Goal: Information Seeking & Learning: Learn about a topic

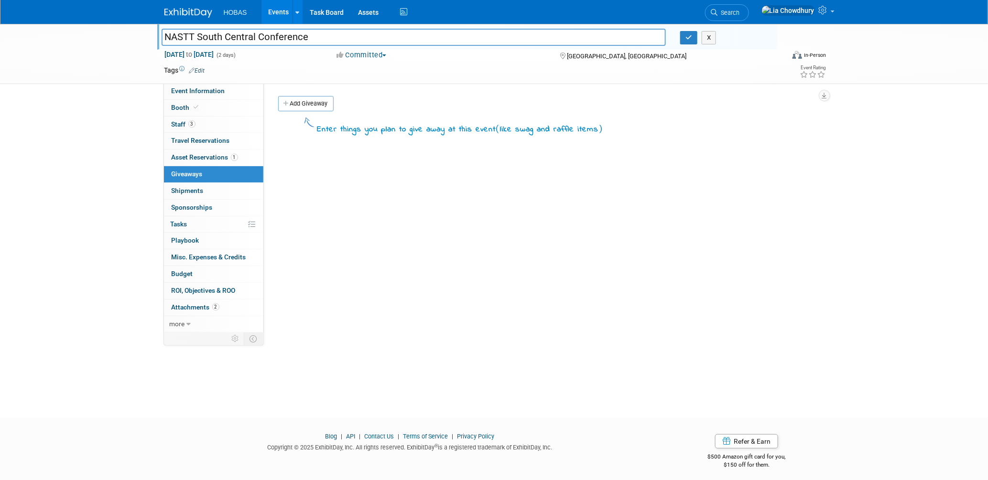
click at [389, 211] on div "SALES INFORMATION Primary Attendees: Owners Engineers Contractors Owners/Engine…" at bounding box center [544, 208] width 560 height 250
click at [685, 43] on button "button" at bounding box center [688, 37] width 17 height 13
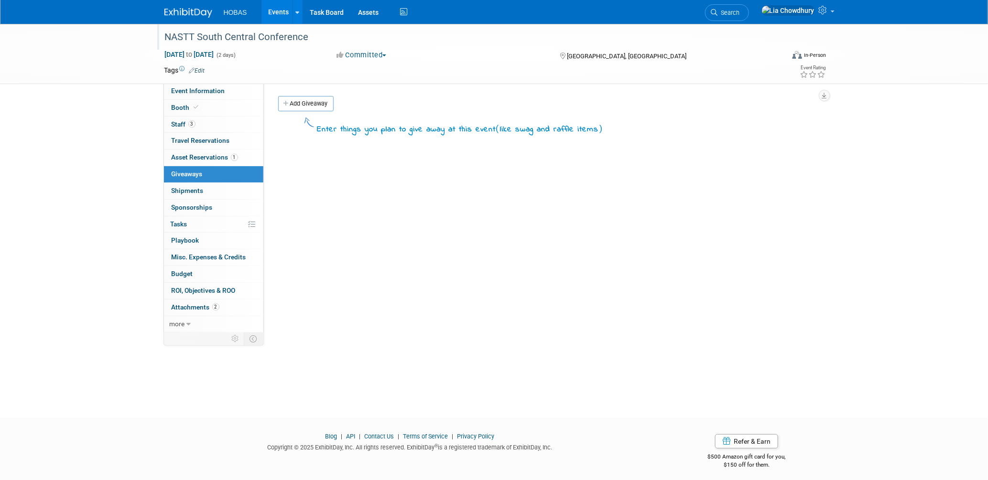
click at [272, 14] on link "Events" at bounding box center [278, 12] width 35 height 24
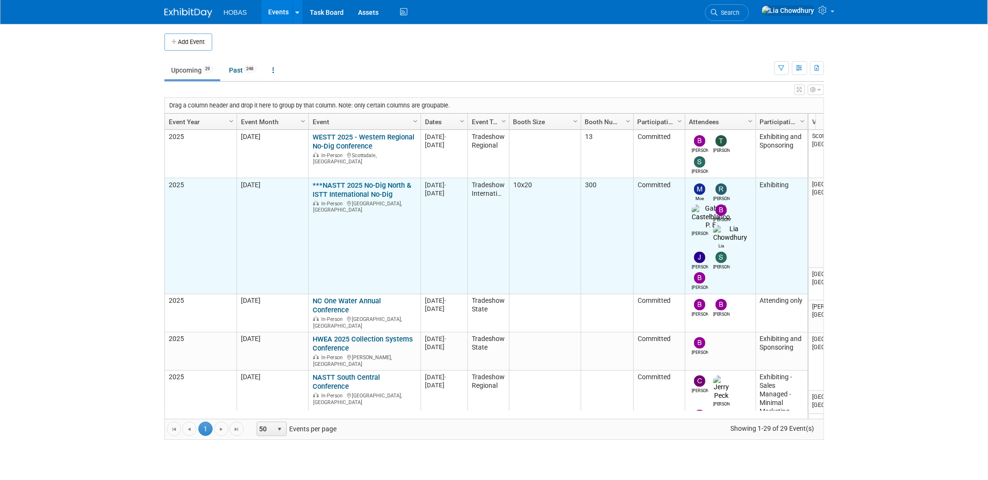
click at [349, 191] on link "***NASTT 2025 No-Dig North & ISTT International No-Dig" at bounding box center [362, 190] width 98 height 18
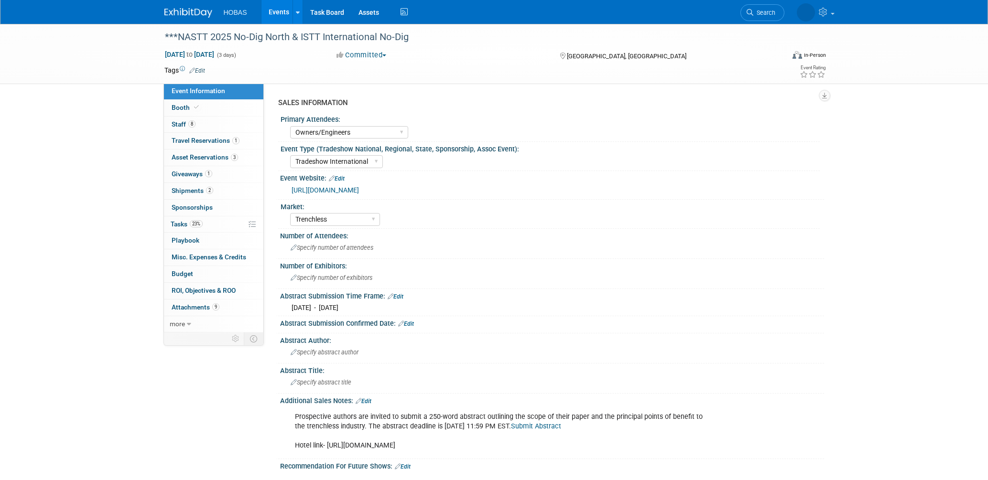
select select "Owners/Engineers"
select select "Tradeshow International"
select select "Trenchless"
select select "Exhibiting"
click at [185, 108] on span "Booth" at bounding box center [186, 108] width 29 height 8
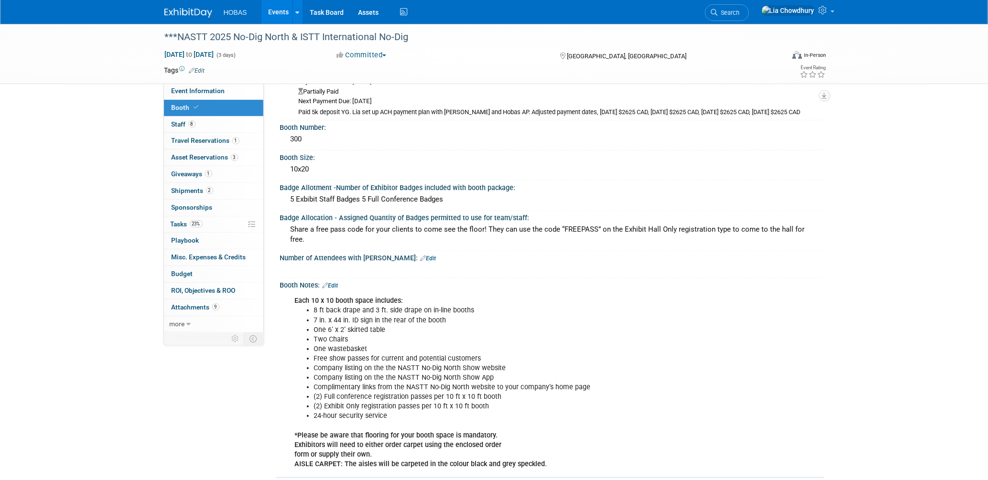
scroll to position [106, 0]
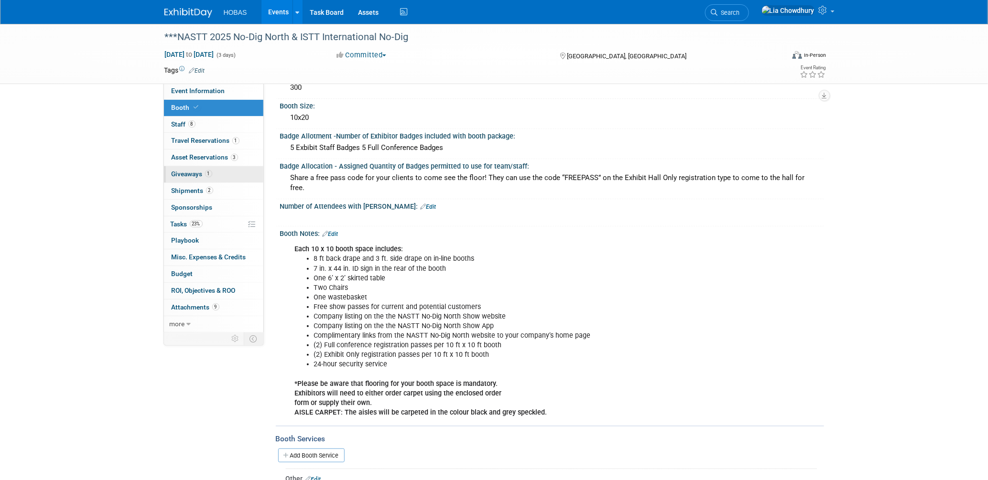
click at [190, 178] on link "1 Giveaways 1" at bounding box center [213, 174] width 99 height 16
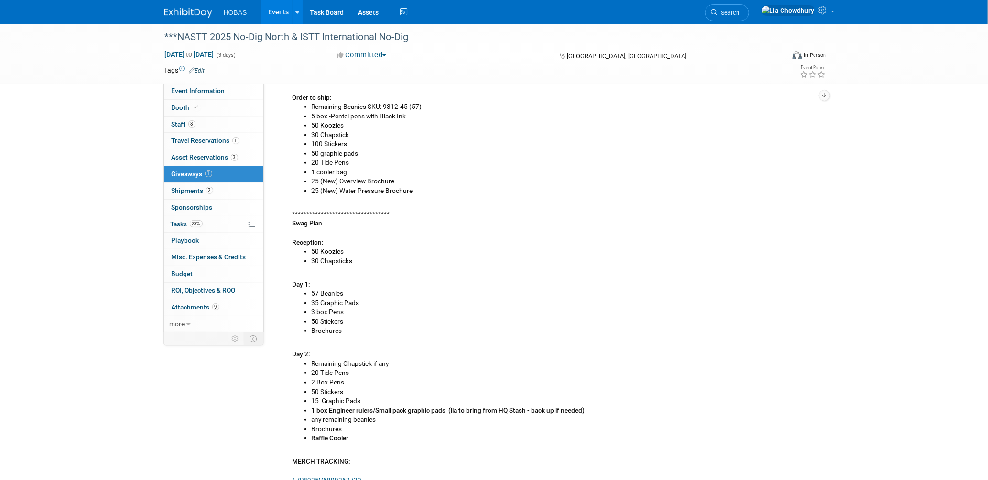
scroll to position [297, 0]
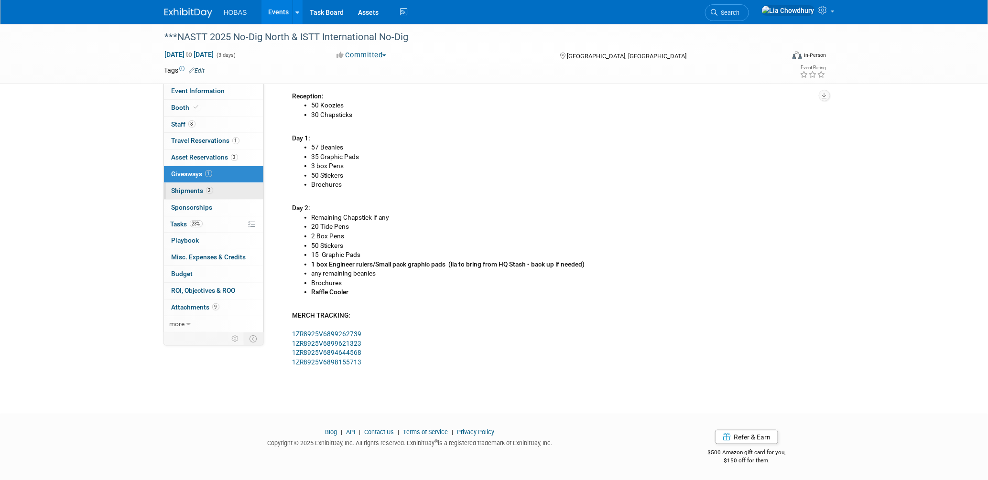
click at [189, 192] on span "Shipments 2" at bounding box center [193, 191] width 42 height 8
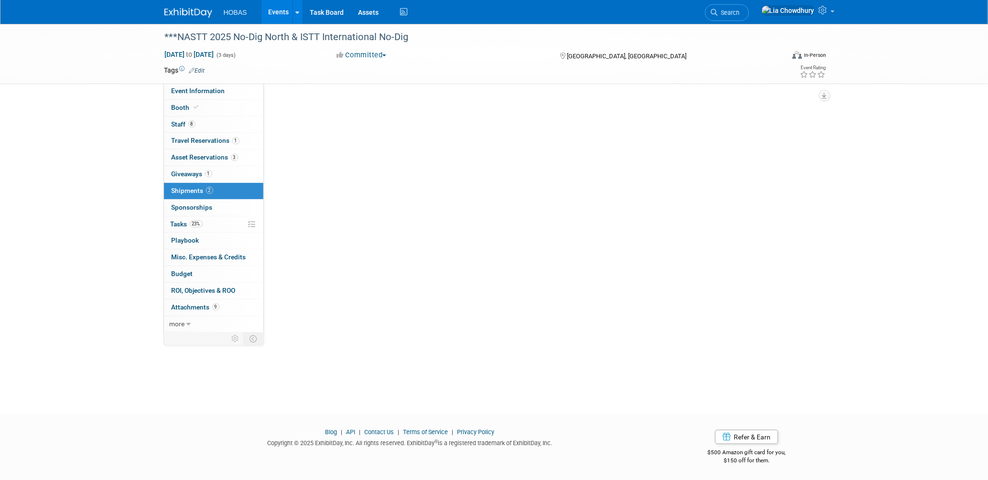
scroll to position [0, 0]
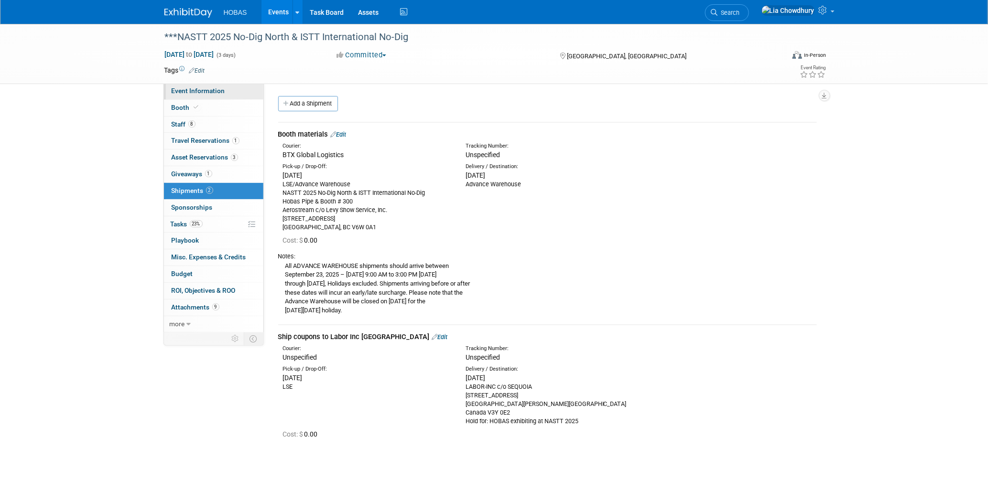
click at [200, 96] on link "Event Information" at bounding box center [213, 91] width 99 height 16
select select "Owners/Engineers"
select select "Tradeshow International"
select select "Trenchless"
select select "Exhibiting"
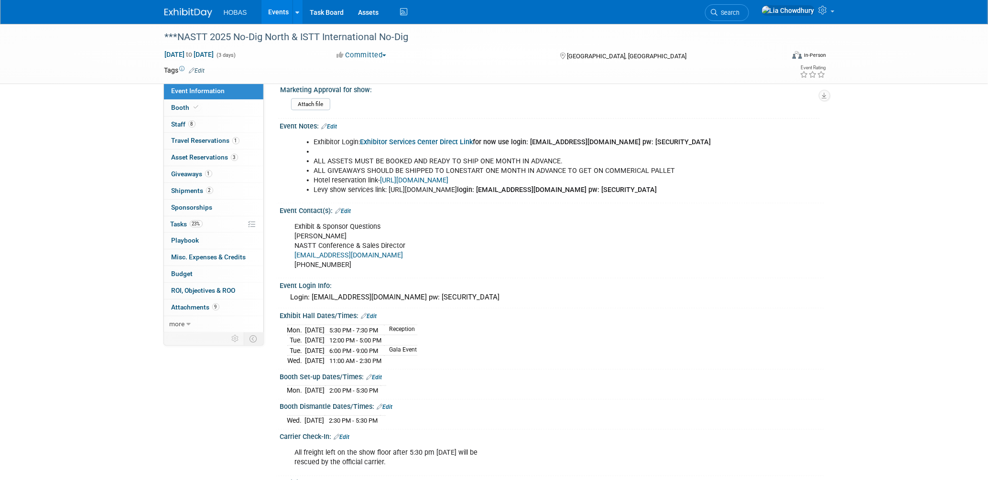
scroll to position [731, 0]
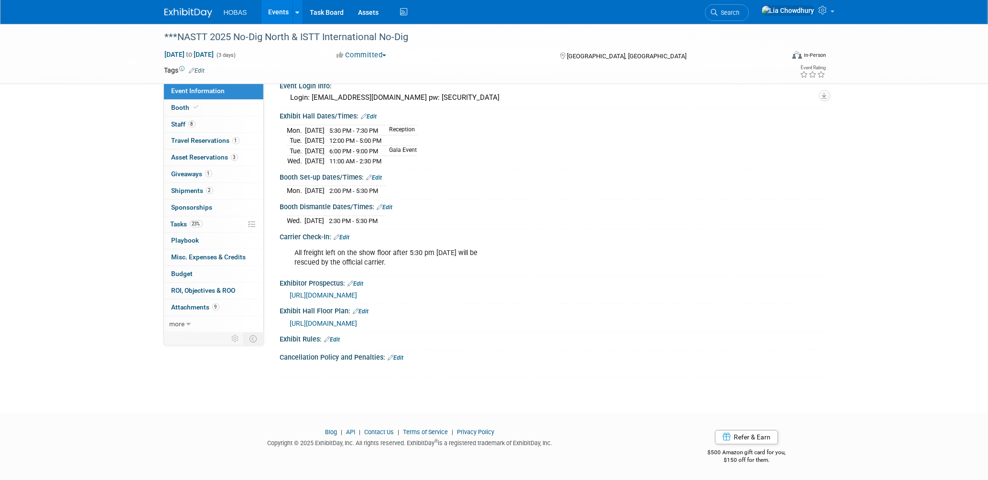
drag, startPoint x: 327, startPoint y: 164, endPoint x: 362, endPoint y: 161, distance: 35.0
click at [362, 161] on tr "Wed. Oct 29, 2025 11:00 AM - 2:30 PM" at bounding box center [352, 161] width 130 height 10
click at [436, 229] on div "Booth Dismantle Dates/Times: Edit Wed. Oct 29, 2025 2:30 PM - 5:30 PM Save Chan…" at bounding box center [550, 215] width 548 height 30
click at [284, 12] on link "Events" at bounding box center [278, 12] width 35 height 24
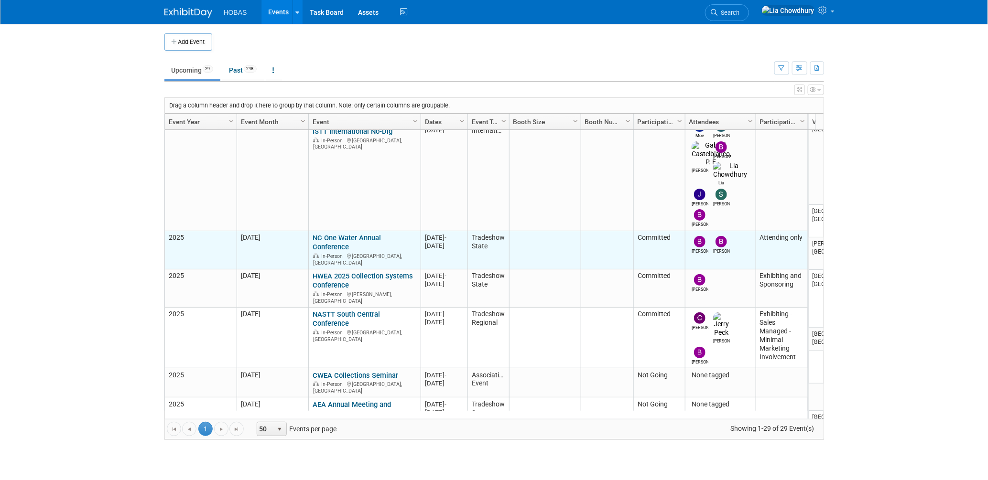
scroll to position [127, 0]
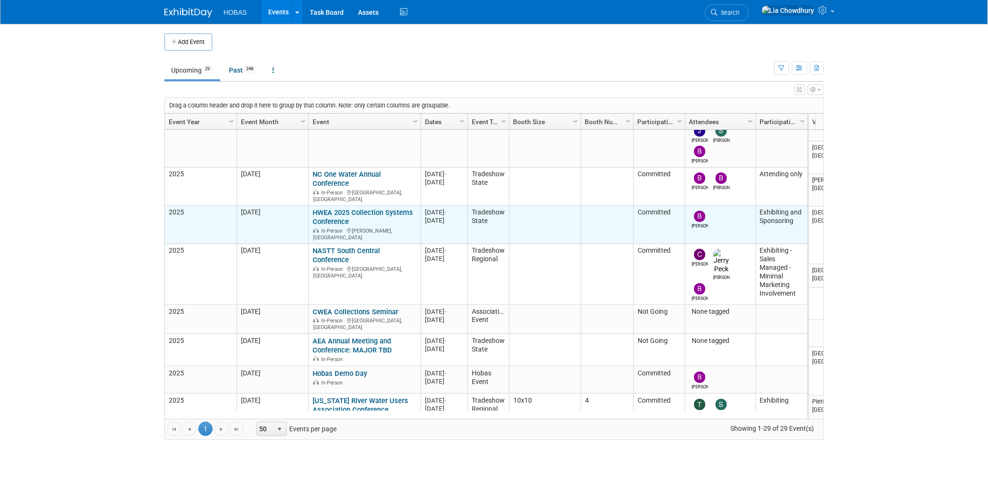
click at [330, 208] on link "HWEA 2025 Collection Systems Conference" at bounding box center [363, 217] width 100 height 18
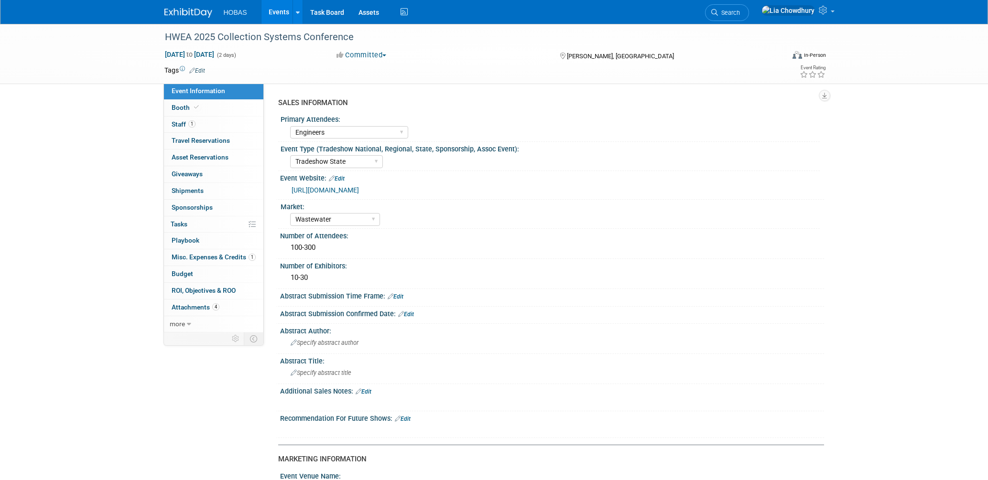
select select "Engineers"
select select "Tradeshow State"
select select "Wastewater"
select select "Exhibiting and Sponsoring"
click at [184, 113] on link "Booth" at bounding box center [213, 108] width 99 height 16
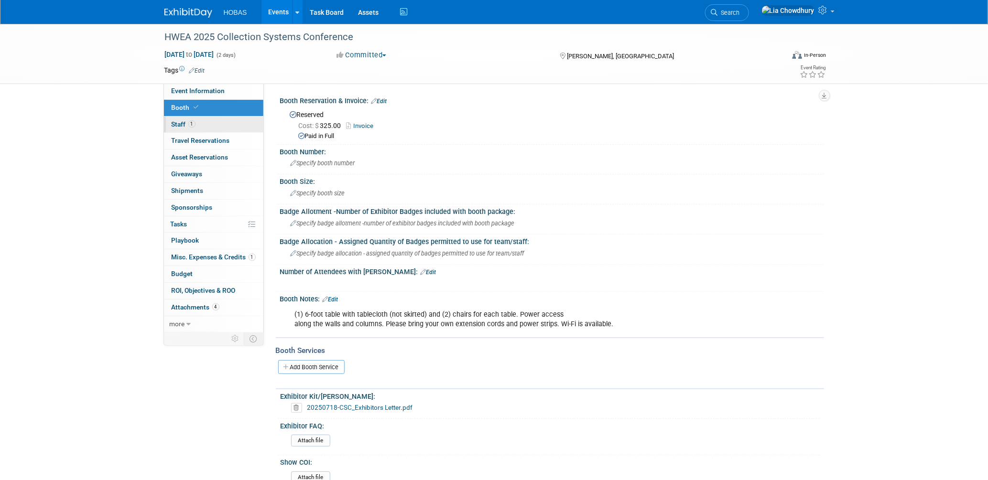
click at [172, 128] on link "1 Staff 1" at bounding box center [213, 125] width 99 height 16
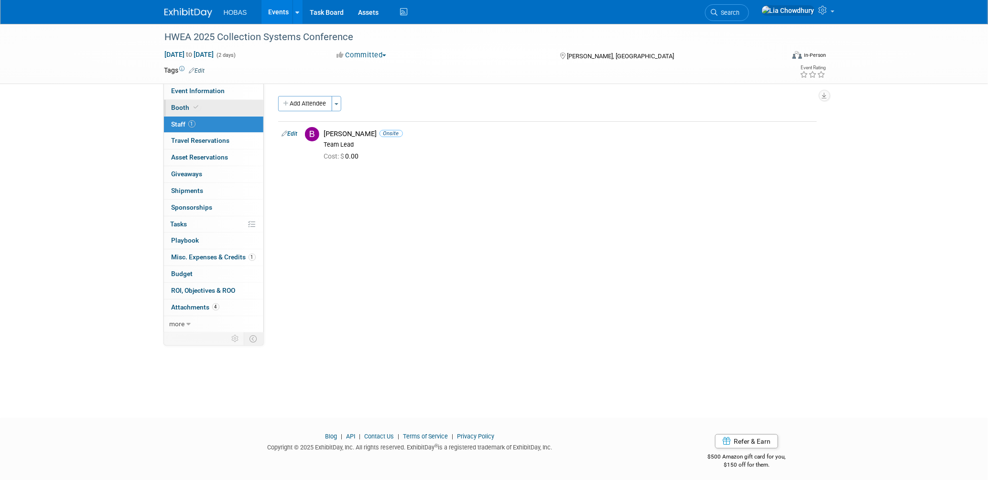
click at [177, 106] on span "Booth" at bounding box center [186, 108] width 29 height 8
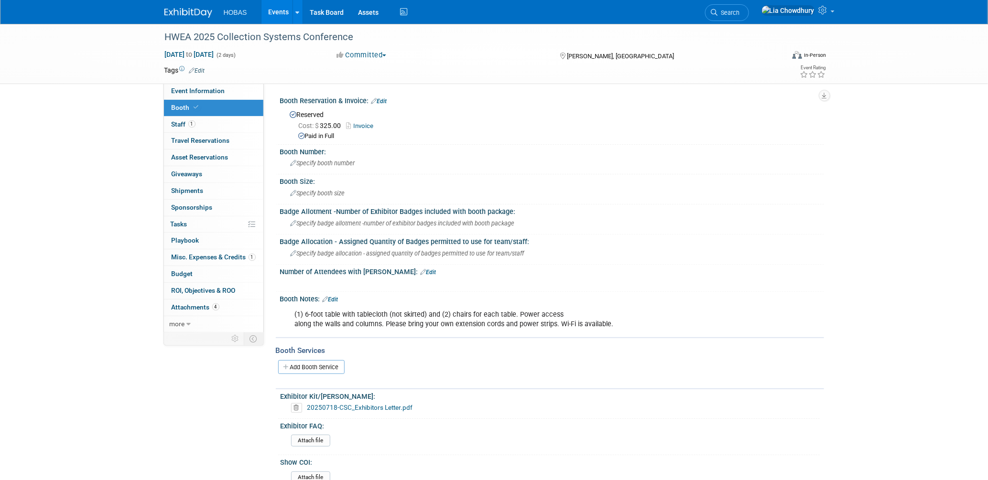
click at [273, 12] on link "Events" at bounding box center [278, 12] width 35 height 24
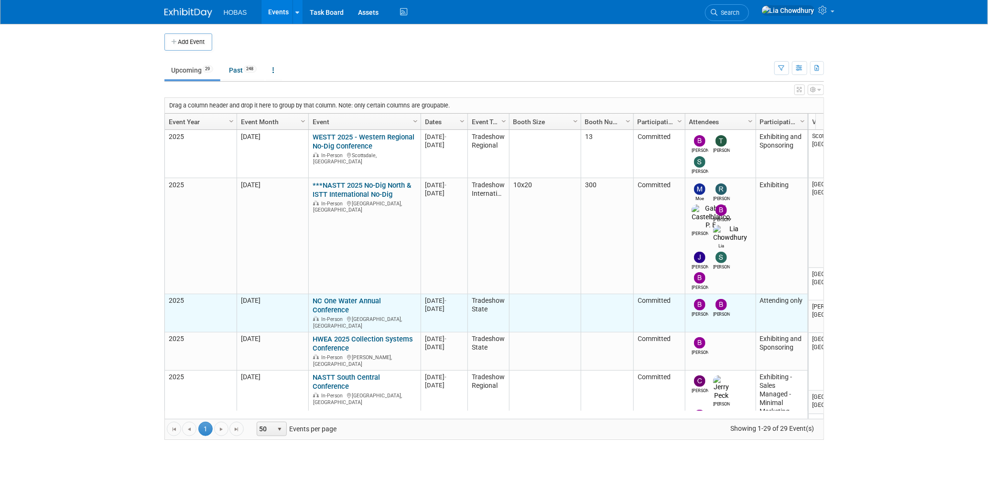
scroll to position [63, 0]
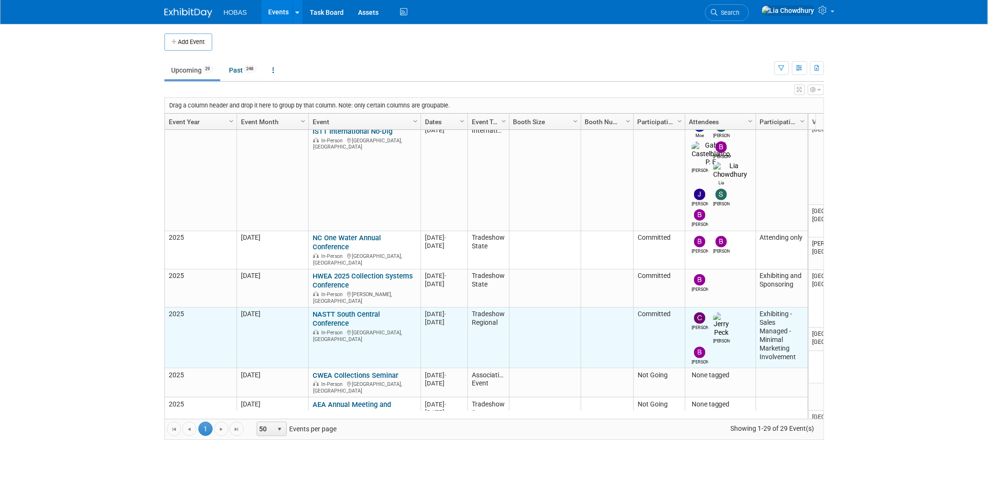
click at [323, 310] on link "NASTT South Central Conference" at bounding box center [346, 319] width 67 height 18
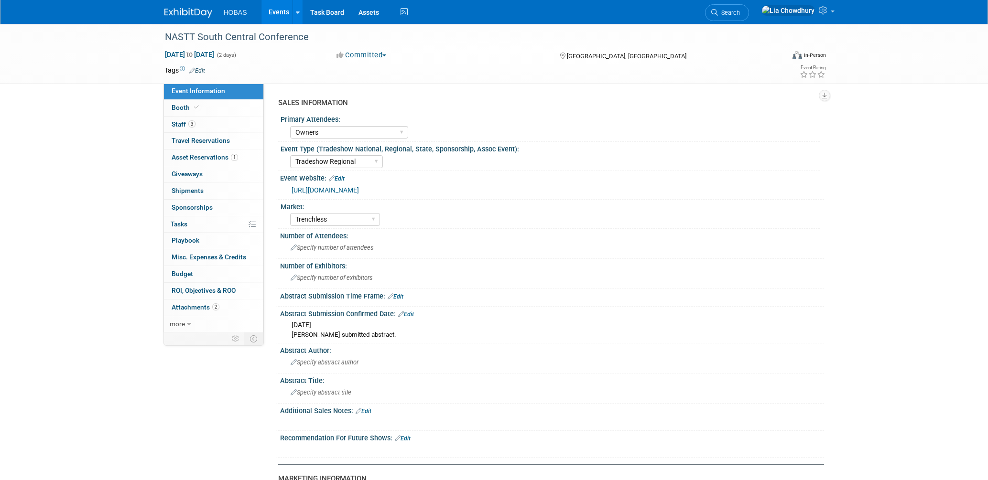
select select "Owners"
select select "Tradeshow Regional"
select select "Trenchless"
select select "Exhibiting - Sales Managed - Minimal Marketing Involvement"
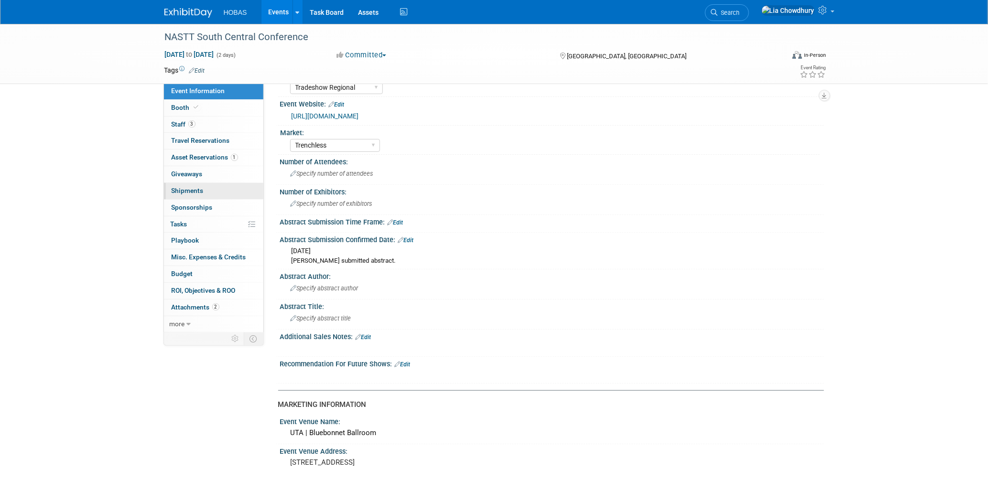
scroll to position [159, 0]
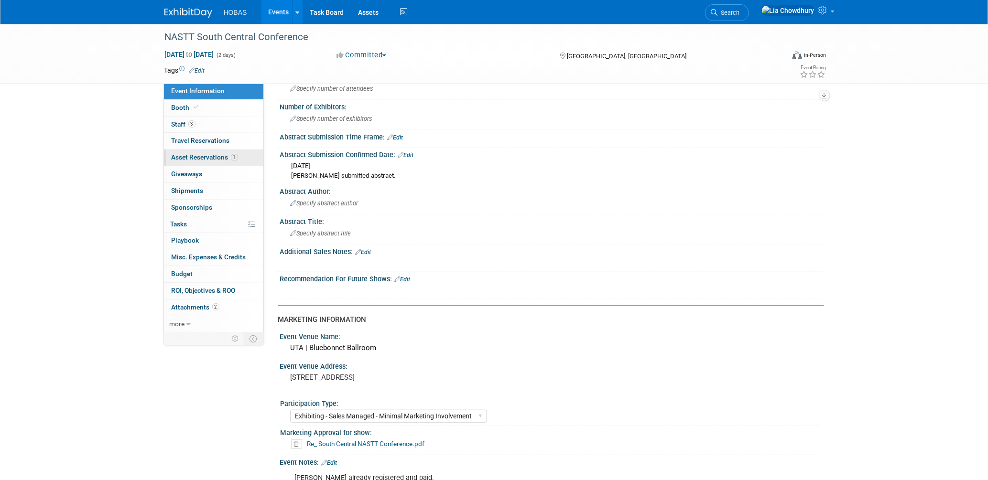
click at [190, 161] on span "Asset Reservations 1" at bounding box center [205, 157] width 66 height 8
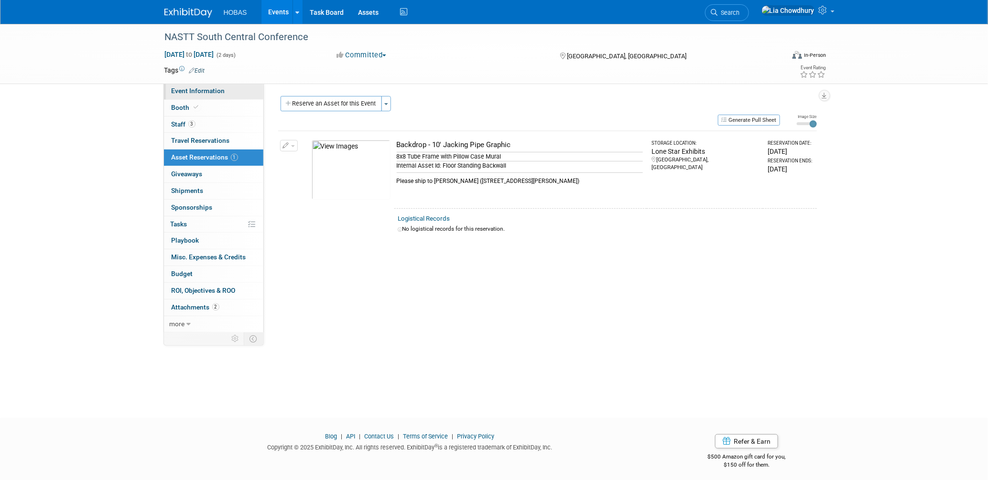
click at [193, 91] on span "Event Information" at bounding box center [199, 91] width 54 height 8
select select "Owners"
select select "Tradeshow Regional"
select select "Trenchless"
select select "Exhibiting - Sales Managed - Minimal Marketing Involvement"
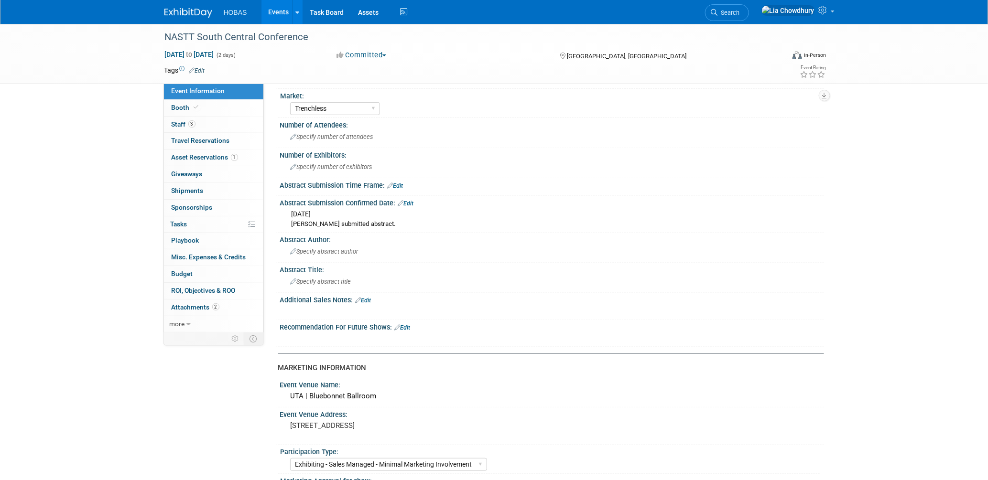
scroll to position [212, 0]
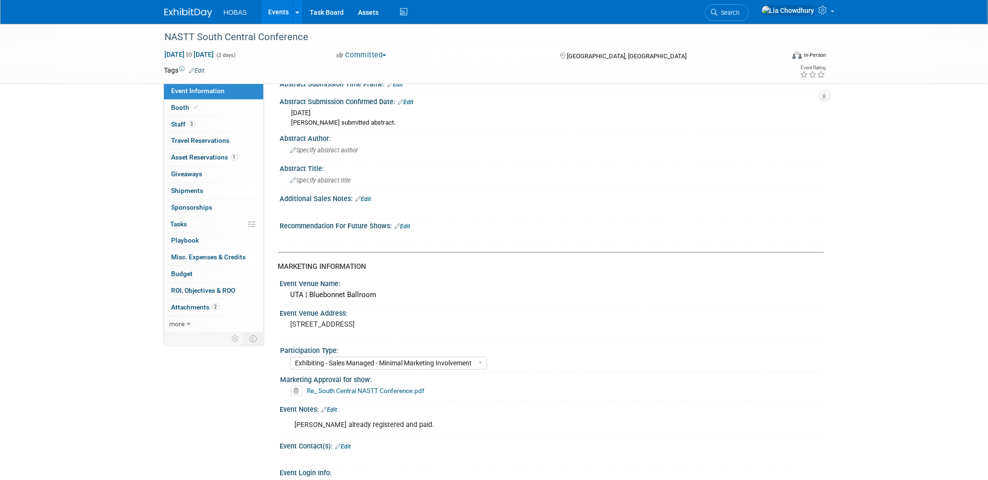
click at [279, 7] on link "Events" at bounding box center [278, 12] width 35 height 24
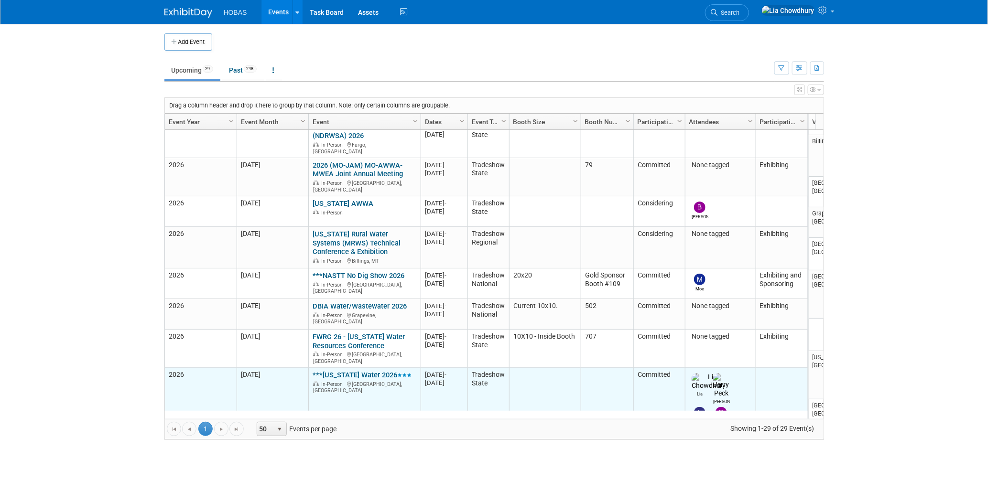
scroll to position [758, 0]
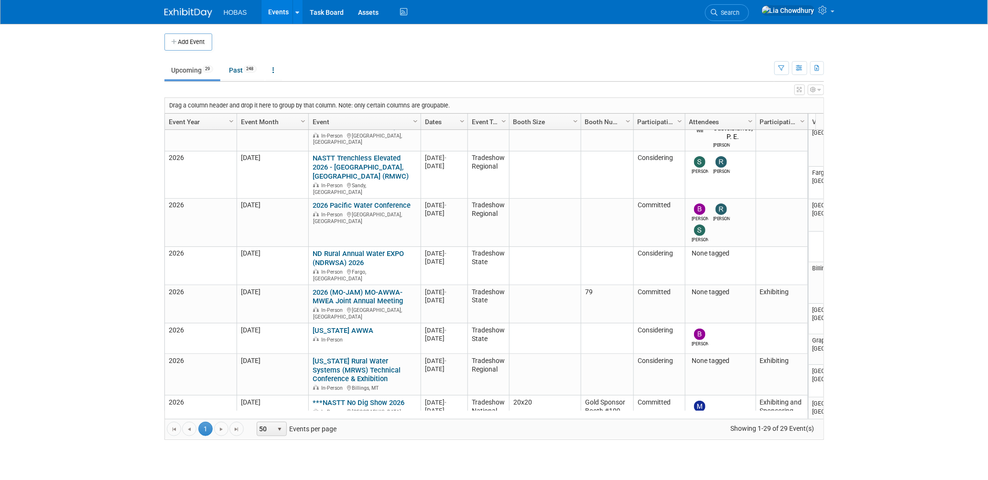
click at [350, 429] on link "DBIA Water/Wastewater 2026" at bounding box center [360, 433] width 94 height 9
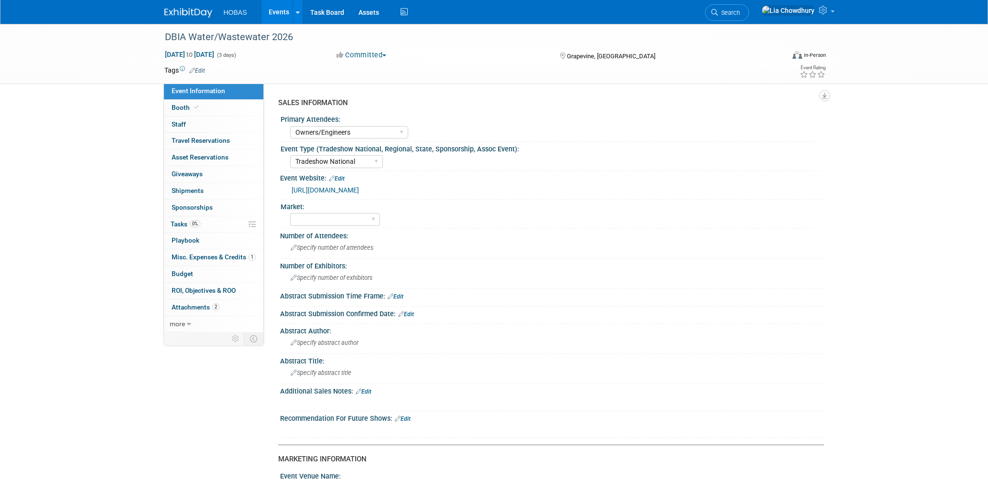
select select "Owners/Engineers"
select select "Tradeshow National"
select select "Exhibiting"
click at [191, 110] on span "Booth" at bounding box center [186, 108] width 29 height 8
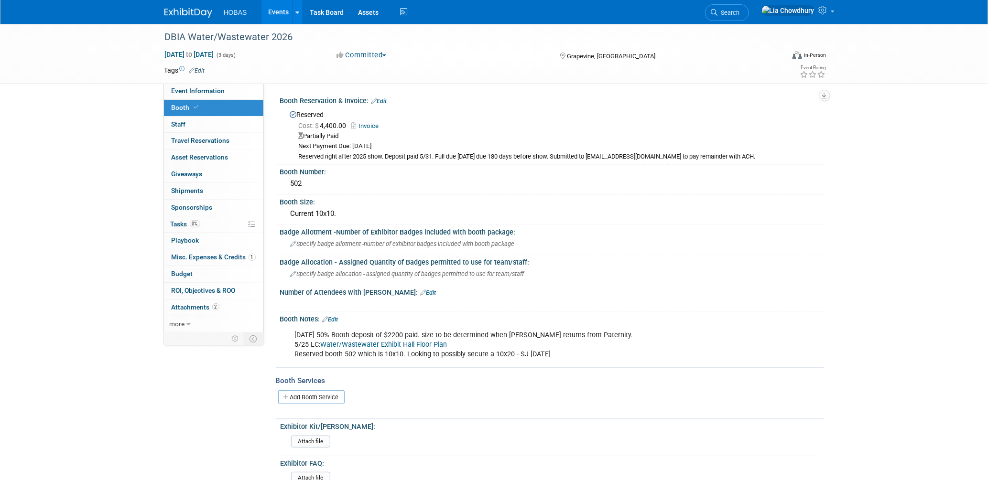
click at [285, 8] on link "Events" at bounding box center [278, 12] width 35 height 24
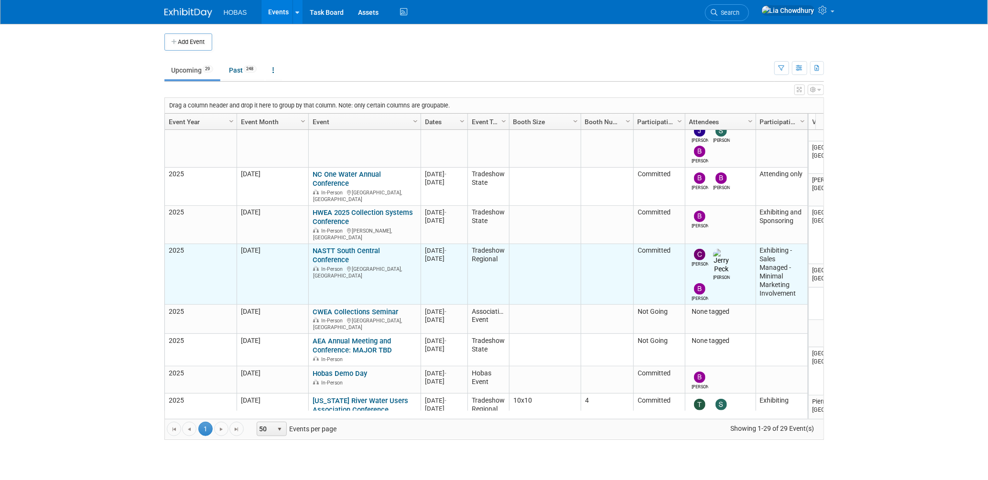
scroll to position [317, 0]
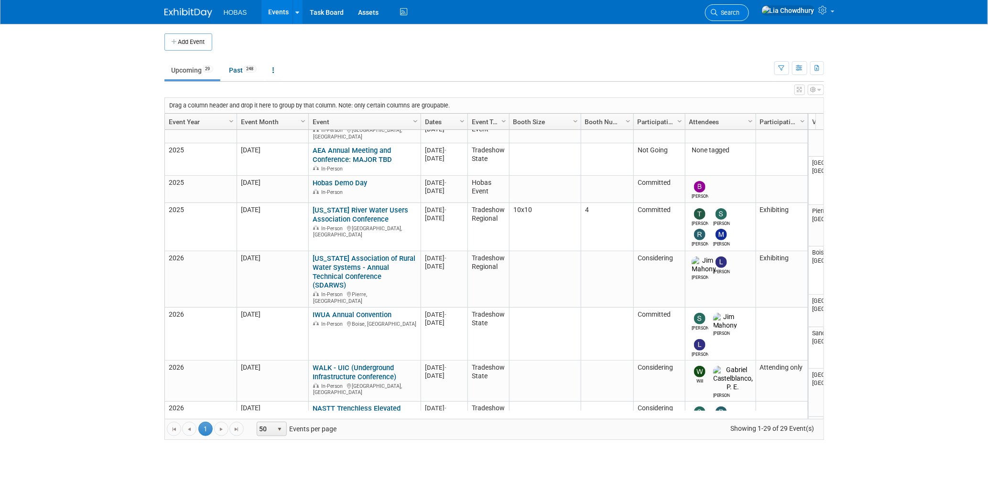
click at [740, 11] on span "Search" at bounding box center [729, 12] width 22 height 7
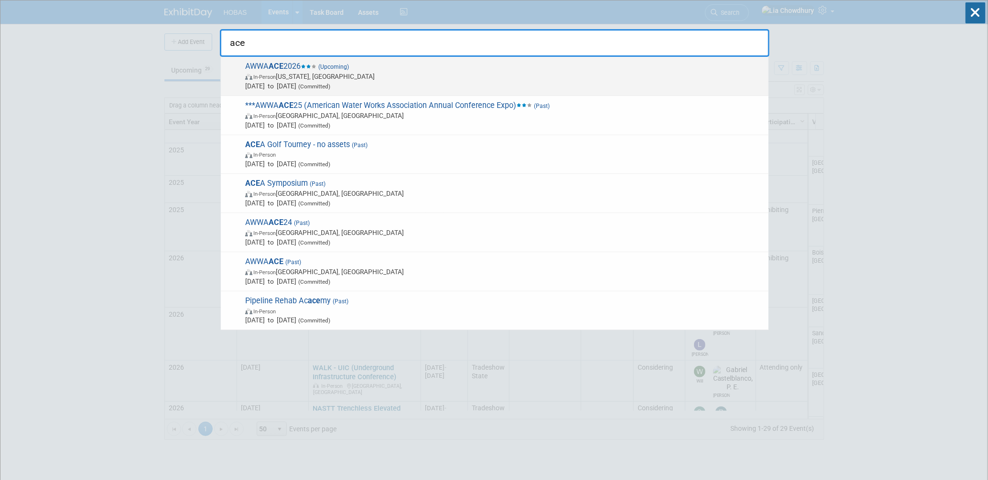
type input "ace"
click at [330, 72] on span "In-Person Washington, DC" at bounding box center [504, 77] width 518 height 10
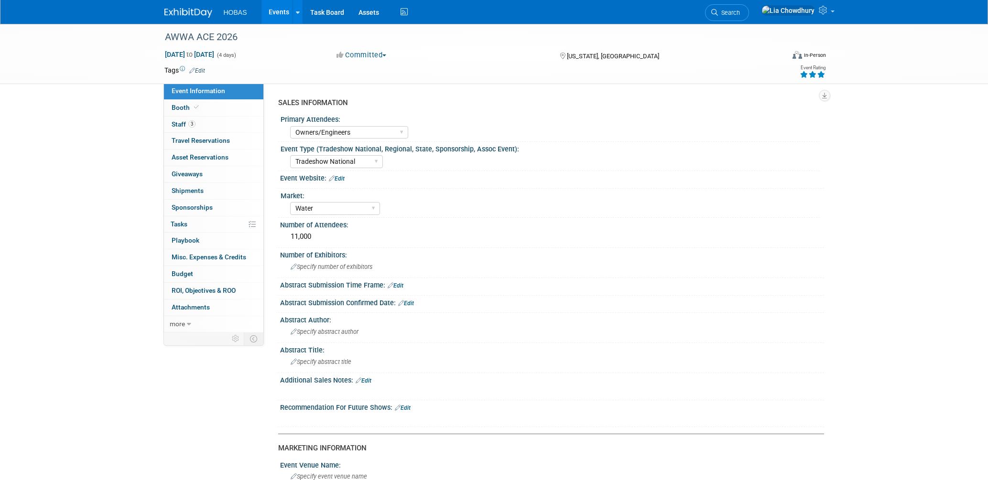
select select "Owners/Engineers"
select select "Tradeshow National"
select select "Water"
select select "Exhibiting"
click at [179, 110] on span "Booth" at bounding box center [186, 108] width 29 height 8
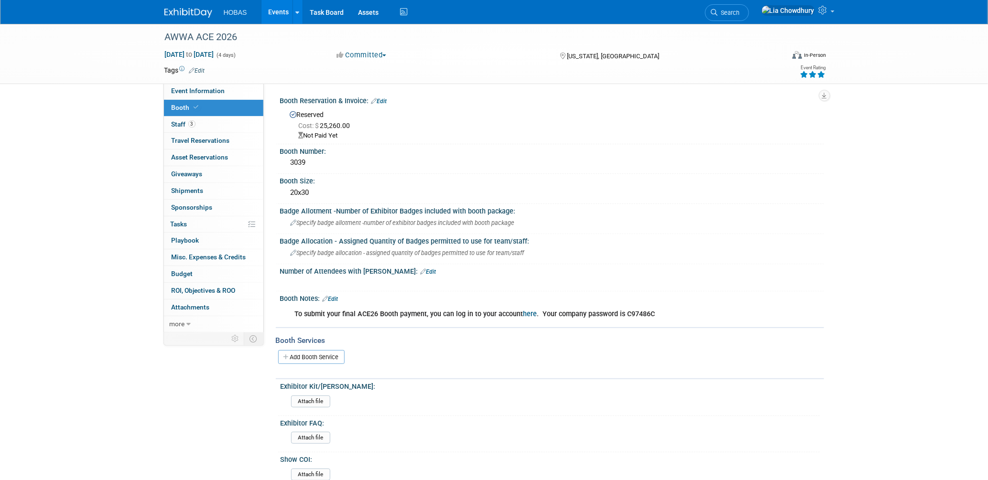
click at [268, 16] on link "Events" at bounding box center [278, 12] width 35 height 24
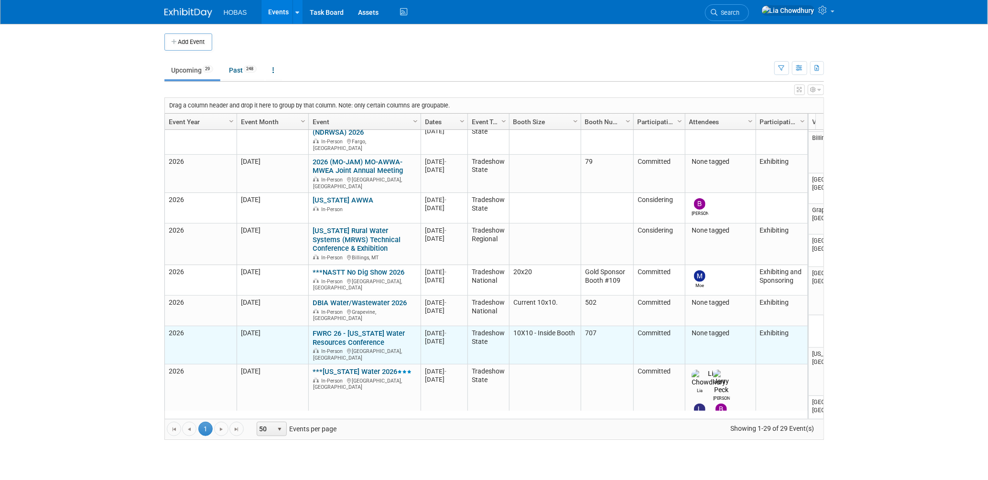
scroll to position [822, 0]
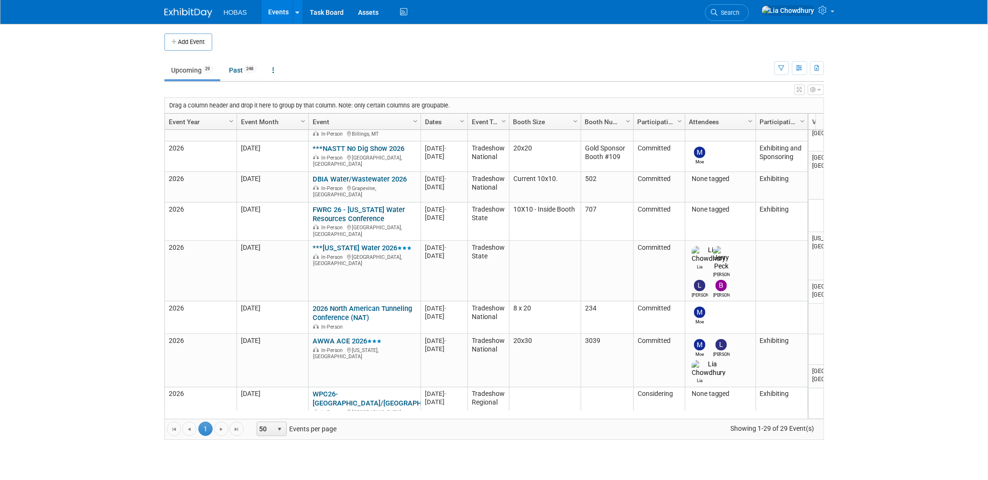
click at [261, 10] on li "Events Add Event Bulk Upload Events Shareable Event Boards Recently Viewed Even…" at bounding box center [282, 12] width 42 height 24
click at [285, 13] on link "Events" at bounding box center [278, 12] width 35 height 24
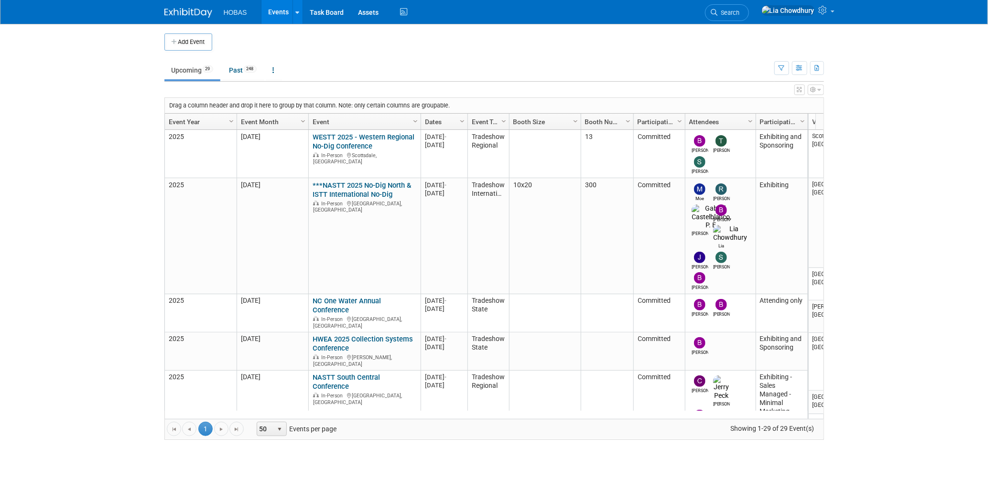
click at [281, 11] on link "Events" at bounding box center [278, 12] width 35 height 24
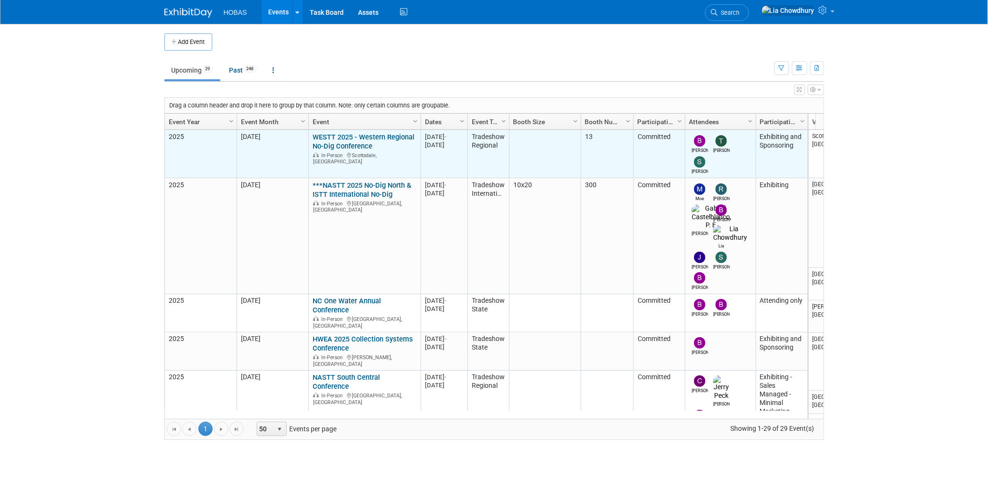
click at [336, 145] on link "WESTT 2025 - Western Regional No-Dig Conference" at bounding box center [364, 142] width 102 height 18
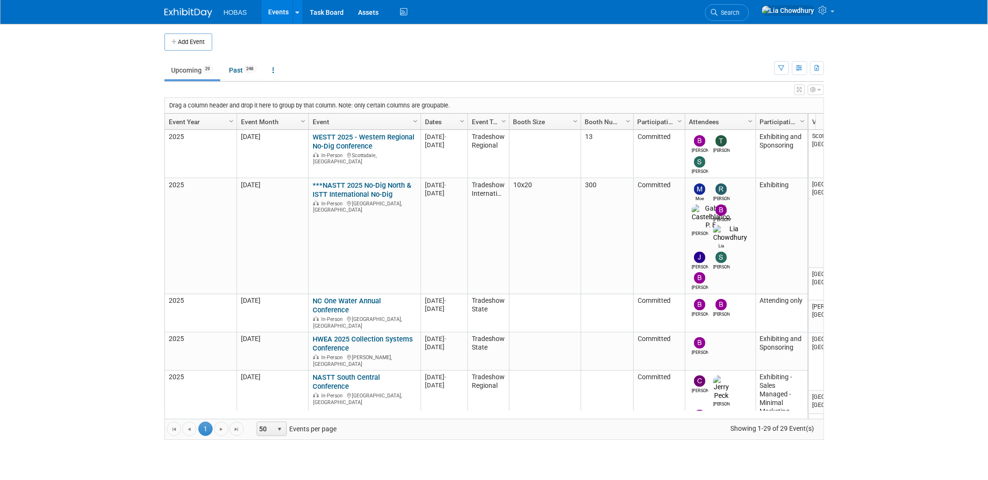
click at [342, 139] on link "WESTT 2025 - Western Regional No-Dig Conference" at bounding box center [364, 142] width 102 height 18
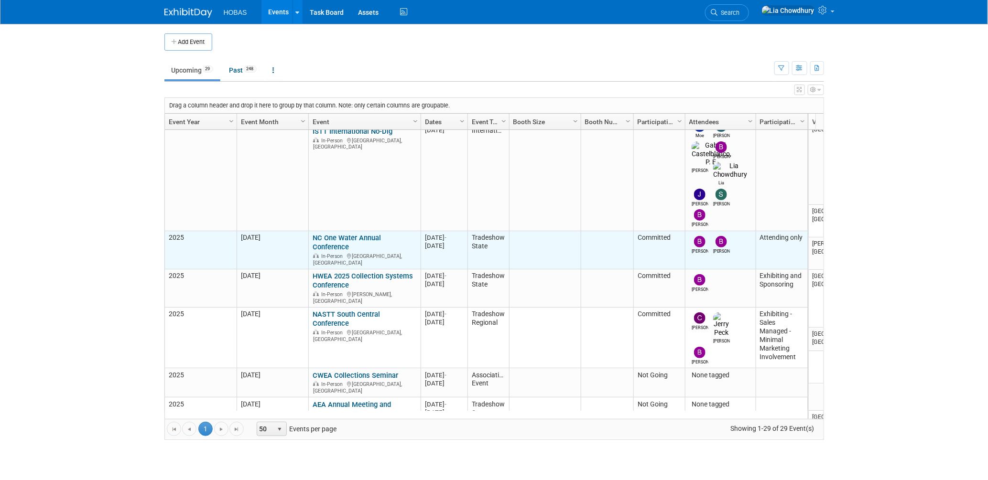
scroll to position [127, 0]
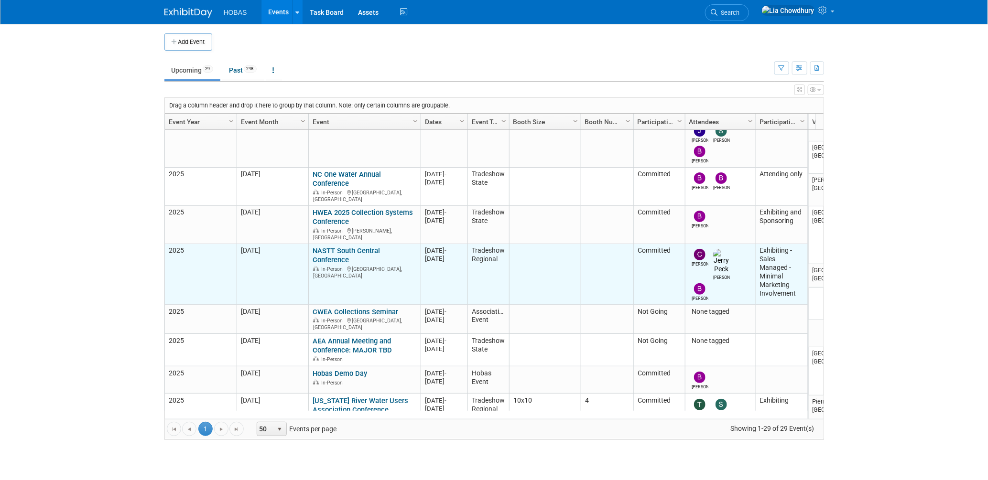
click at [336, 247] on link "NASTT South Central Conference" at bounding box center [346, 256] width 67 height 18
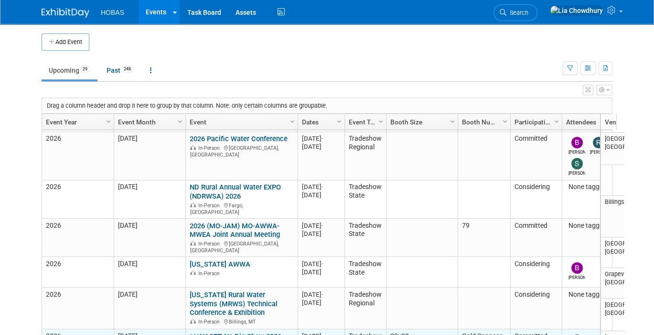
scroll to position [635, 0]
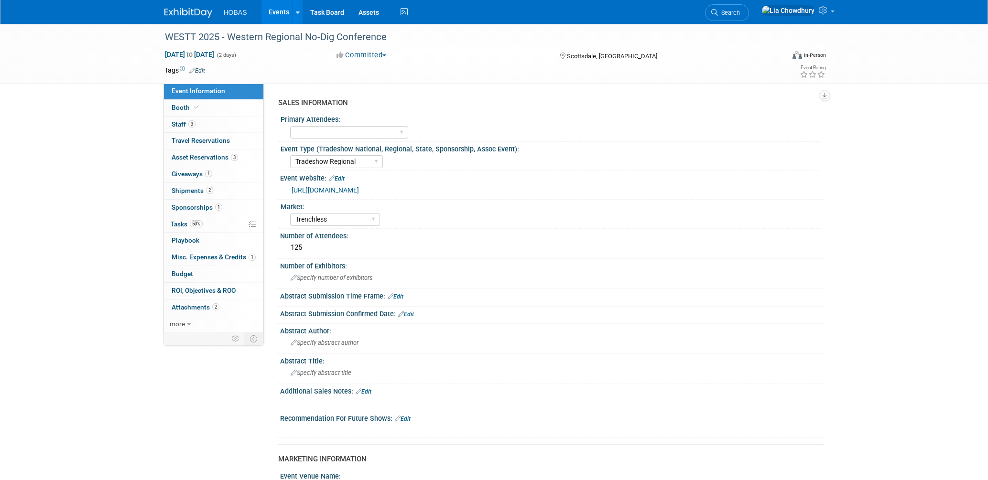
select select "Tradeshow Regional"
select select "Trenchless"
select select "Exhibiting and Sponsoring"
click at [186, 172] on span "Giveaways 1" at bounding box center [192, 174] width 41 height 8
select select "Tradeshow Regional"
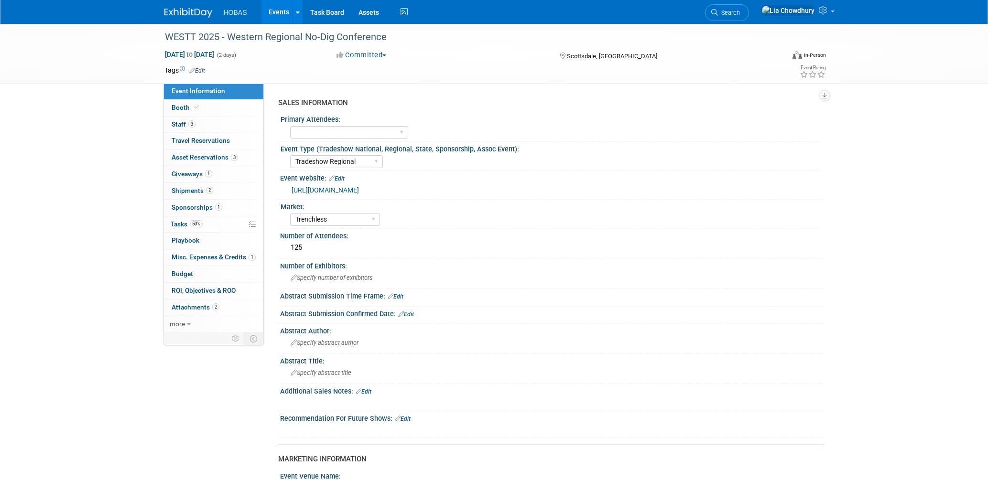
select select "Trenchless"
select select "Exhibiting and Sponsoring"
click at [176, 173] on span "Giveaways 1" at bounding box center [192, 174] width 41 height 8
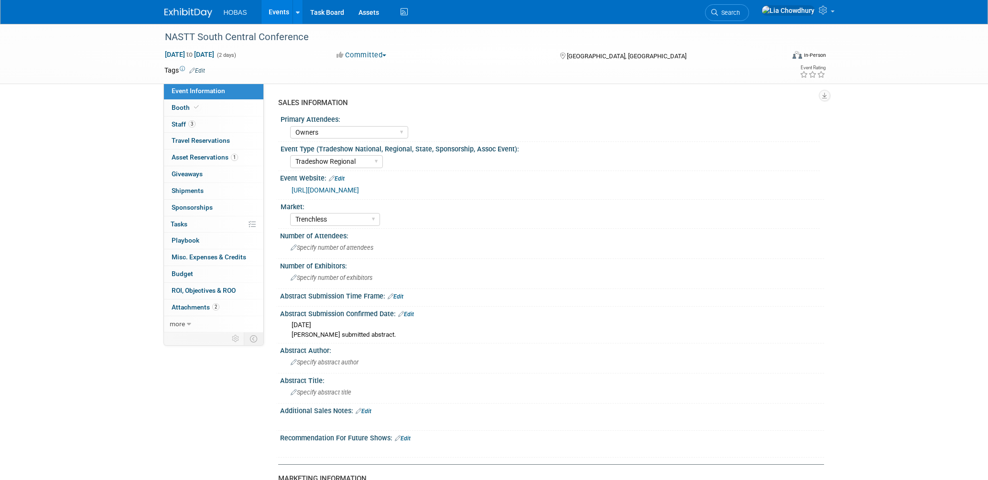
select select "Owners"
select select "Tradeshow Regional"
select select "Trenchless"
select select "Exhibiting - Sales Managed - Minimal Marketing Involvement"
click at [180, 107] on span "Booth" at bounding box center [186, 108] width 29 height 8
